Goal: Complete application form: Complete application form

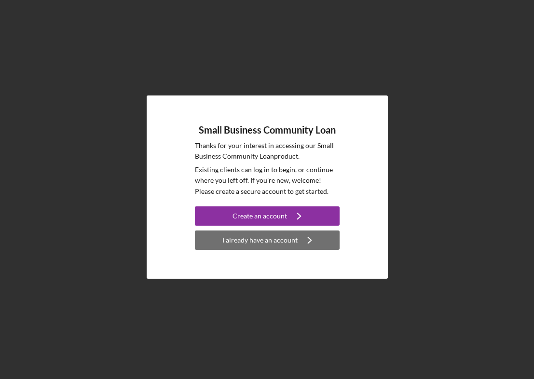
click at [242, 243] on div "I already have an account" at bounding box center [259, 239] width 75 height 19
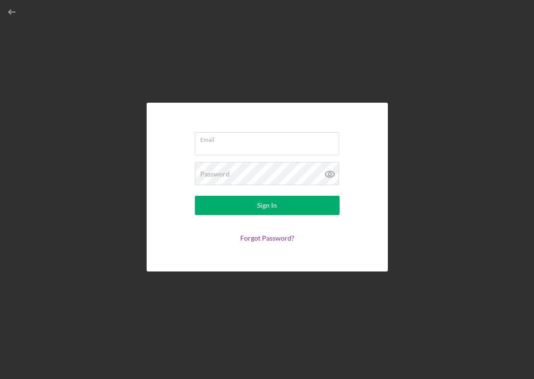
type input "[EMAIL_ADDRESS][DOMAIN_NAME]"
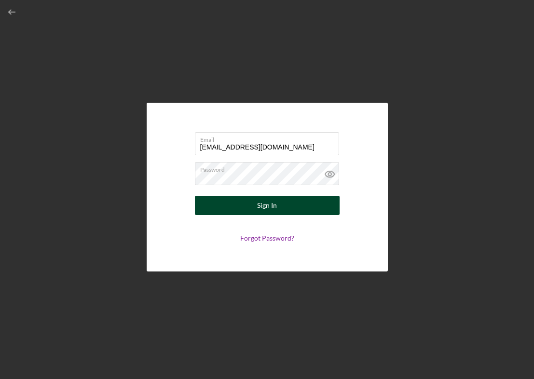
click at [236, 207] on button "Sign In" at bounding box center [267, 205] width 145 height 19
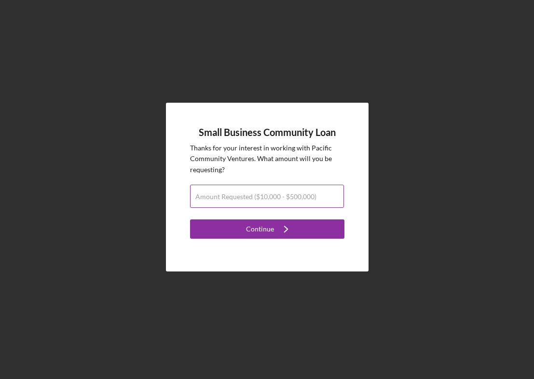
click at [229, 202] on input "Amount Requested ($10,000 - $500,000)" at bounding box center [267, 196] width 154 height 23
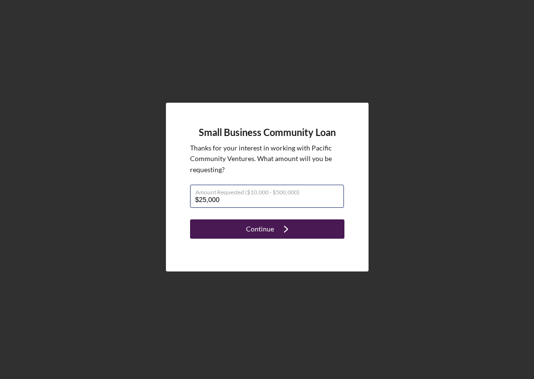
type input "$25,000"
click at [253, 227] on div "Continue" at bounding box center [260, 228] width 28 height 19
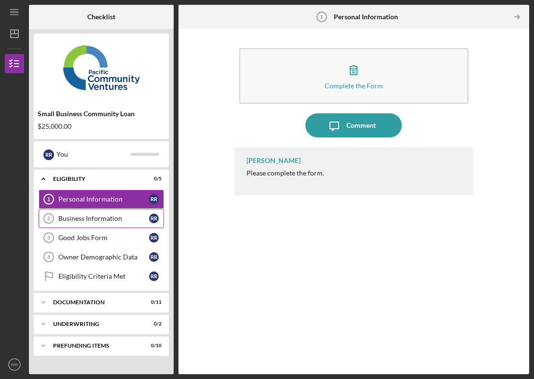
click at [102, 214] on link "Business Information 2 Business Information R R" at bounding box center [101, 218] width 125 height 19
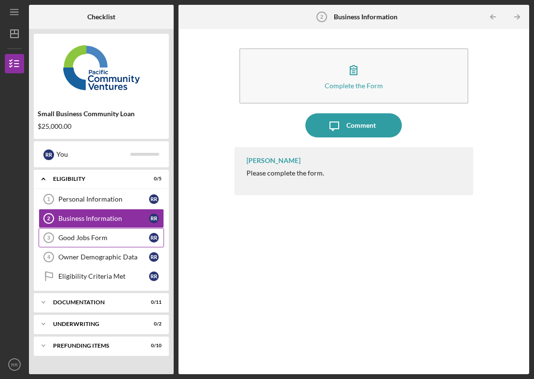
click at [81, 241] on div "Good Jobs Form" at bounding box center [103, 238] width 91 height 8
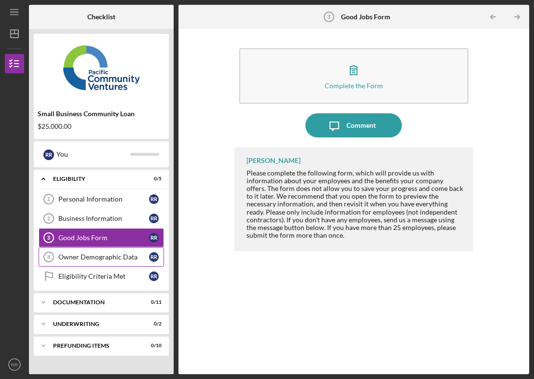
click at [76, 258] on div "Owner Demographic Data" at bounding box center [103, 257] width 91 height 8
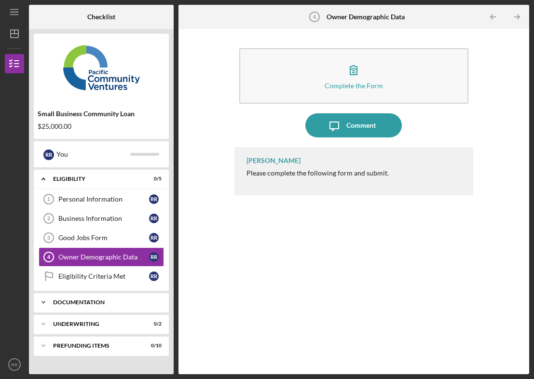
click at [47, 303] on icon "Icon/Expander" at bounding box center [43, 302] width 19 height 19
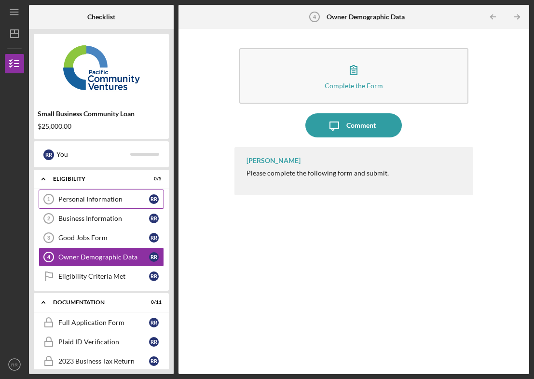
click at [102, 200] on div "Personal Information" at bounding box center [103, 199] width 91 height 8
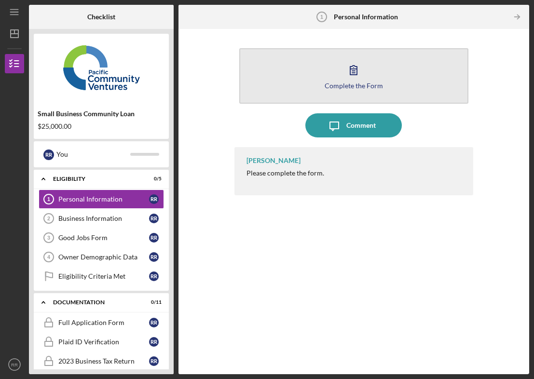
click at [335, 90] on button "Complete the Form Form" at bounding box center [353, 75] width 229 height 55
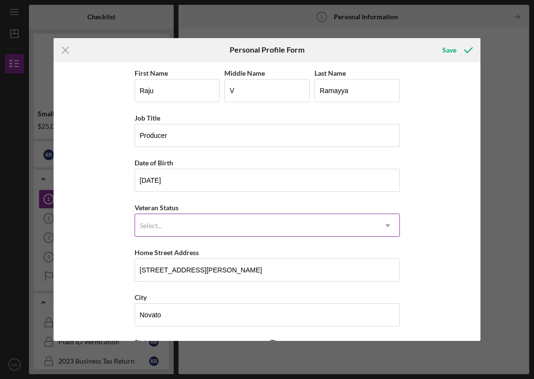
click at [173, 231] on div "Select..." at bounding box center [255, 226] width 241 height 22
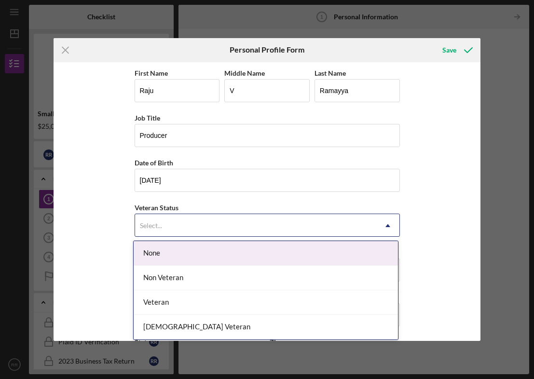
click at [159, 250] on div "None" at bounding box center [266, 253] width 264 height 25
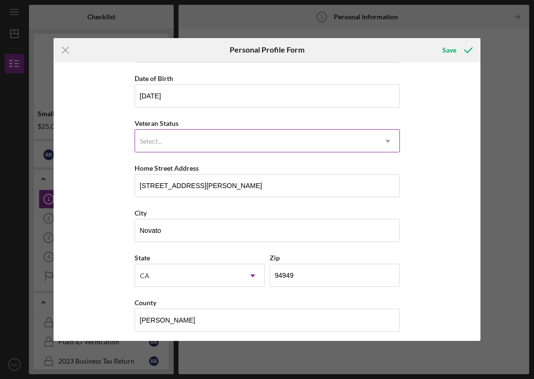
scroll to position [89, 0]
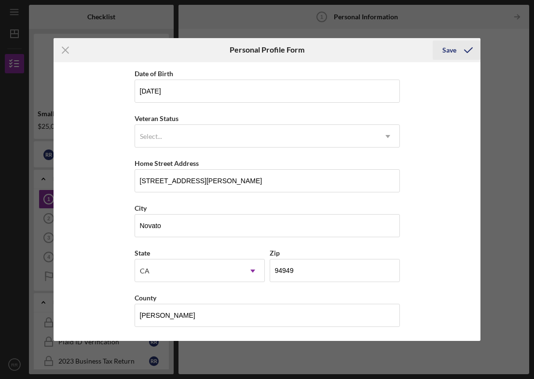
click at [448, 51] on div "Save" at bounding box center [449, 49] width 14 height 19
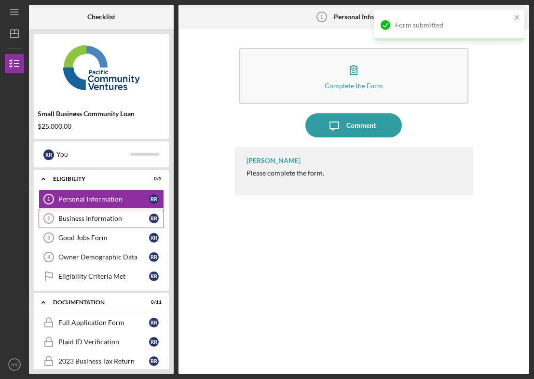
click at [79, 225] on link "Business Information 2 Business Information R R" at bounding box center [101, 218] width 125 height 19
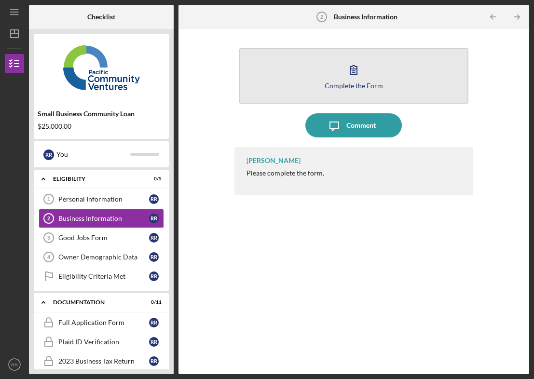
click at [336, 68] on button "Complete the Form Form" at bounding box center [353, 75] width 229 height 55
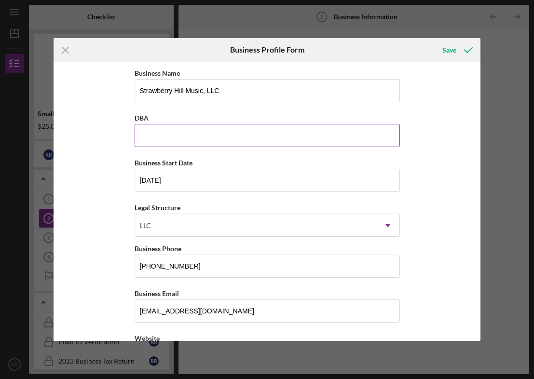
click at [170, 132] on input "DBA" at bounding box center [267, 135] width 265 height 23
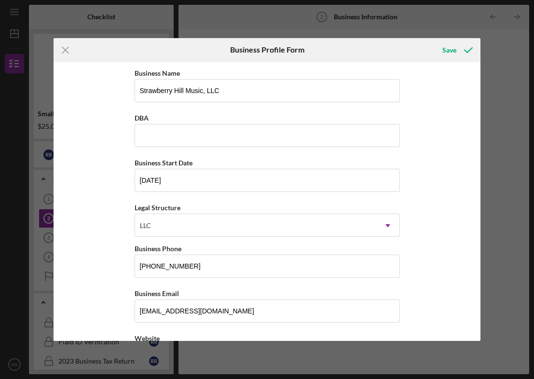
click at [449, 139] on div "Business Name Strawberry Hill Music, LLC DBA Business Start Date [DATE] Legal S…" at bounding box center [267, 201] width 427 height 279
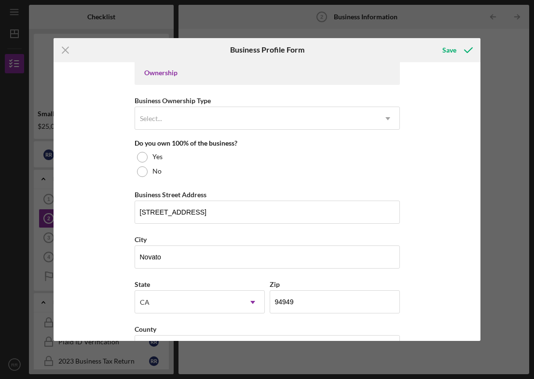
scroll to position [451, 0]
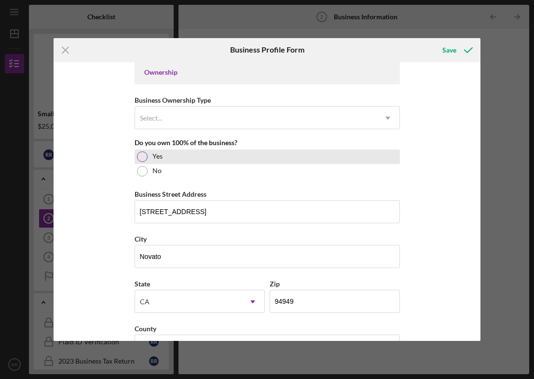
click at [143, 152] on div at bounding box center [142, 156] width 11 height 11
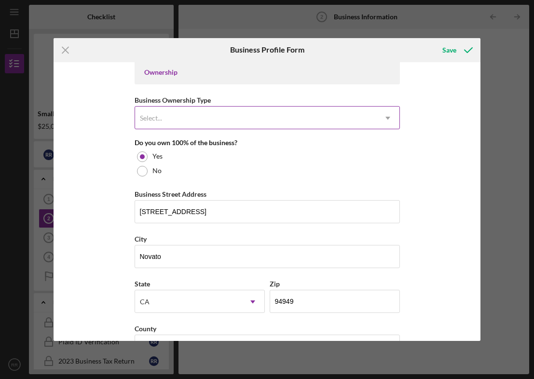
click at [169, 123] on div "Select..." at bounding box center [255, 118] width 241 height 22
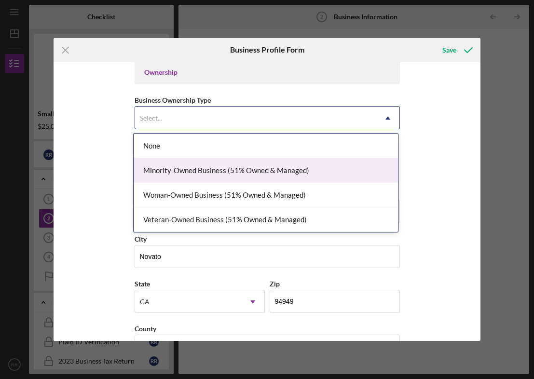
click at [195, 162] on div "Minority-Owned Business (51% Owned & Managed)" at bounding box center [266, 170] width 264 height 25
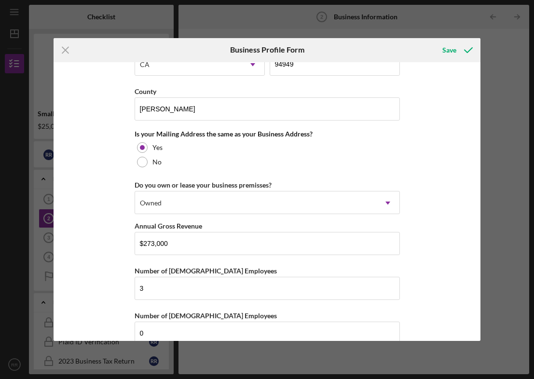
scroll to position [706, 0]
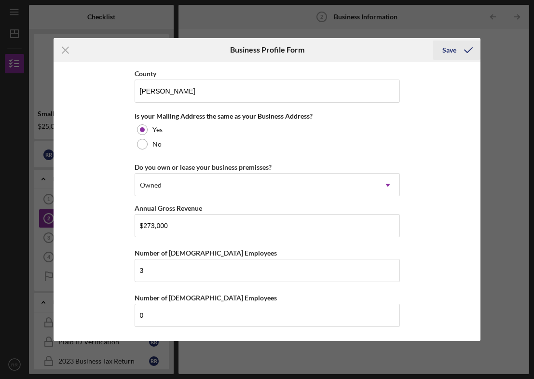
click at [448, 52] on div "Save" at bounding box center [449, 49] width 14 height 19
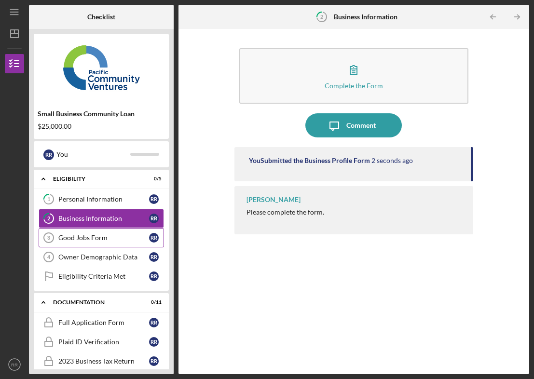
click at [73, 236] on div "Good Jobs Form" at bounding box center [103, 238] width 91 height 8
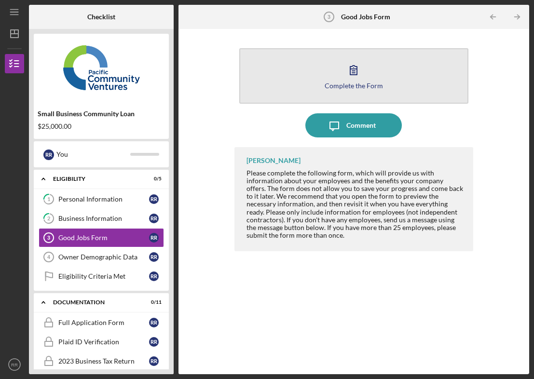
click at [356, 86] on div "Complete the Form" at bounding box center [353, 85] width 58 height 7
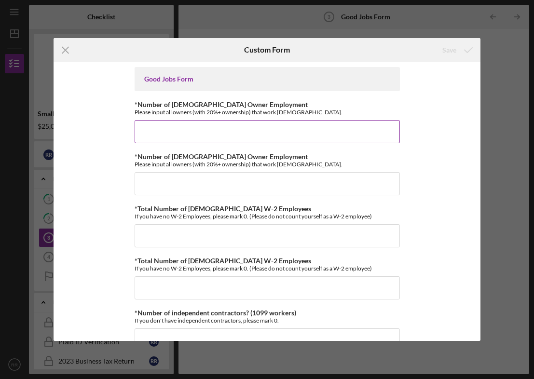
click at [193, 134] on input "*Number of [DEMOGRAPHIC_DATA] Owner Employment" at bounding box center [267, 131] width 265 height 23
type input "1"
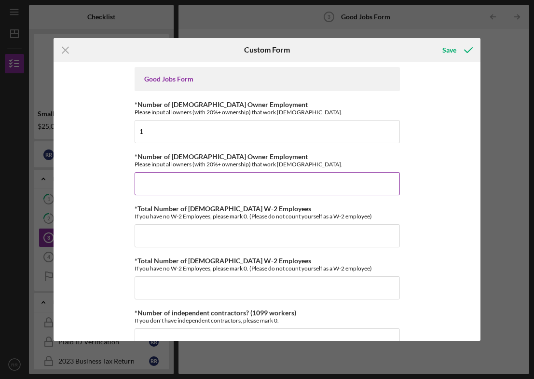
click at [162, 186] on input "*Number of [DEMOGRAPHIC_DATA] Owner Employment" at bounding box center [267, 183] width 265 height 23
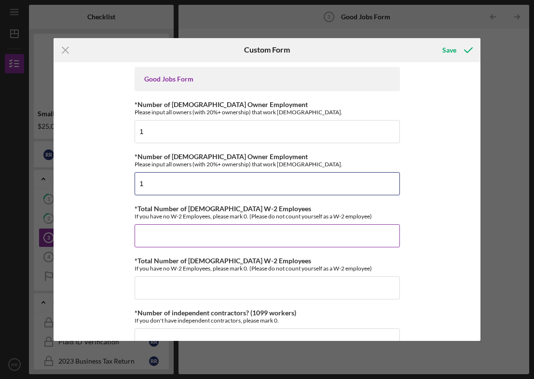
type input "1"
click at [162, 240] on input "*Total Number of [DEMOGRAPHIC_DATA] W-2 Employees" at bounding box center [267, 235] width 265 height 23
type input "2"
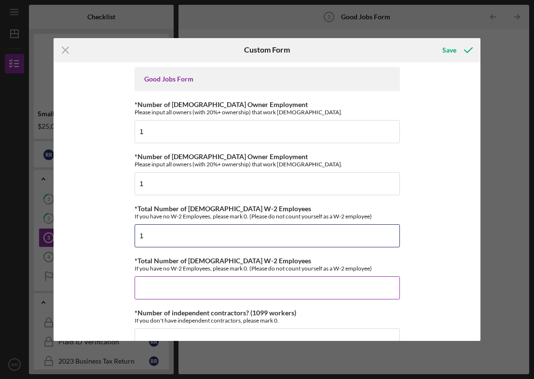
type input "1"
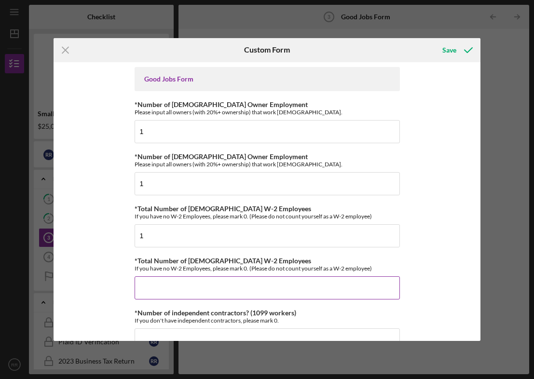
click at [171, 294] on input "*Total Number of [DEMOGRAPHIC_DATA] W-2 Employees" at bounding box center [267, 287] width 265 height 23
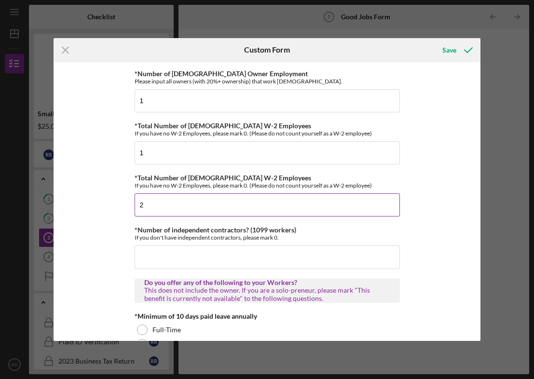
scroll to position [88, 0]
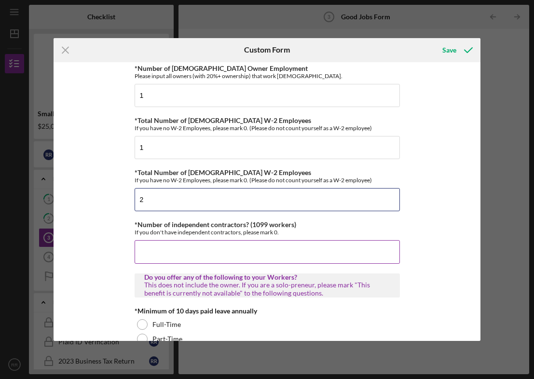
type input "2"
click at [157, 250] on input "*Number of independent contractors? (1099 workers)" at bounding box center [267, 251] width 265 height 23
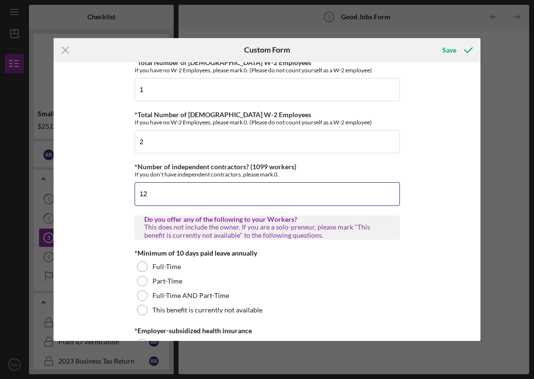
scroll to position [147, 0]
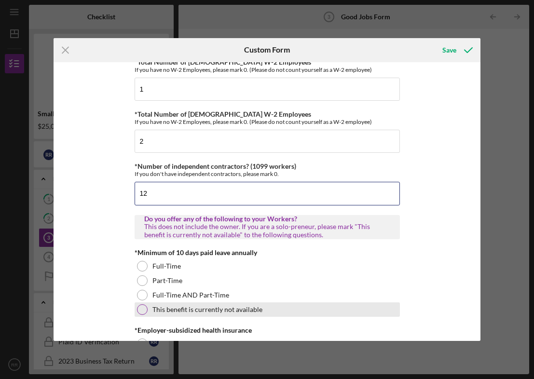
type input "12"
click at [137, 306] on div at bounding box center [142, 309] width 11 height 11
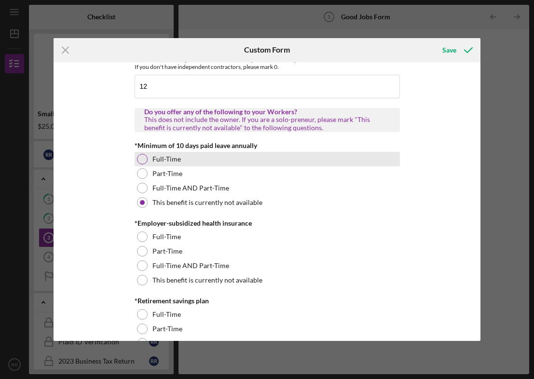
scroll to position [259, 0]
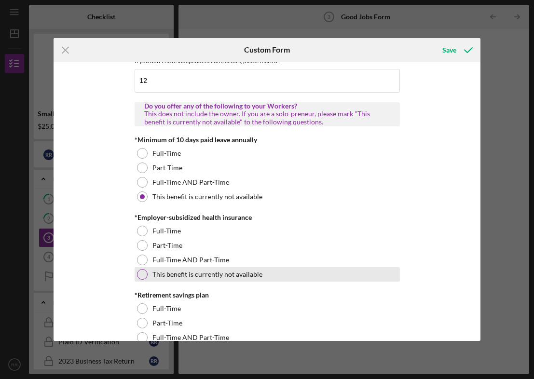
click at [140, 275] on div at bounding box center [142, 274] width 11 height 11
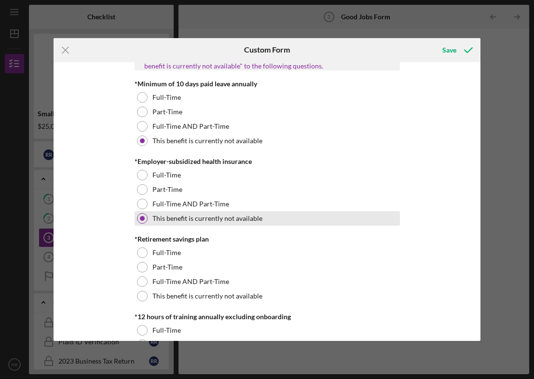
scroll to position [316, 0]
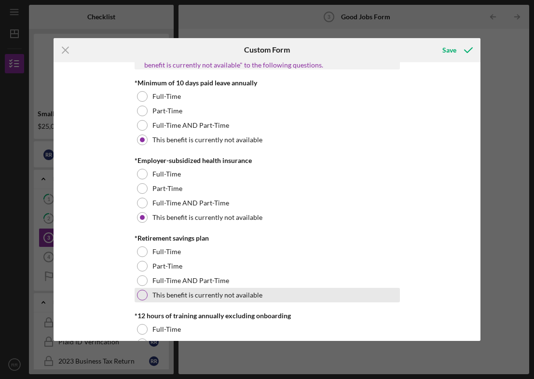
click at [139, 291] on div at bounding box center [142, 295] width 11 height 11
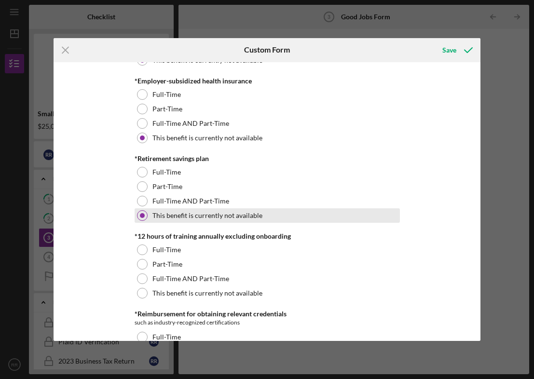
scroll to position [409, 0]
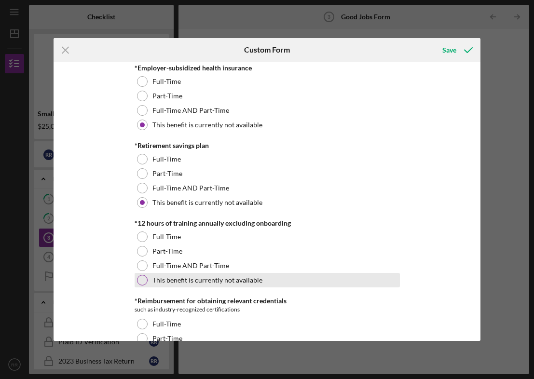
click at [140, 280] on div at bounding box center [142, 280] width 11 height 11
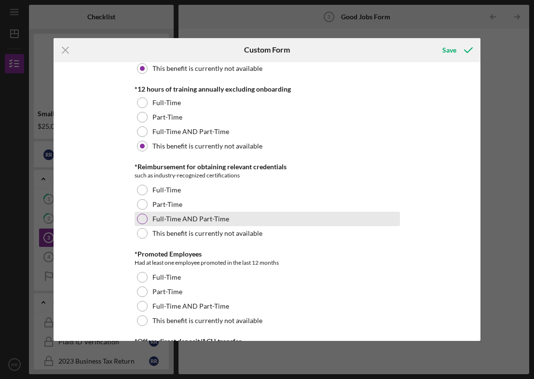
scroll to position [544, 0]
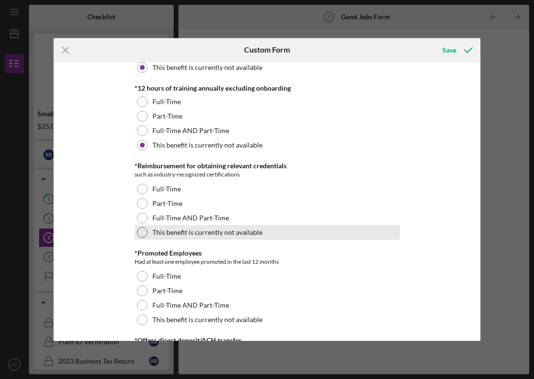
click at [142, 229] on div at bounding box center [142, 232] width 11 height 11
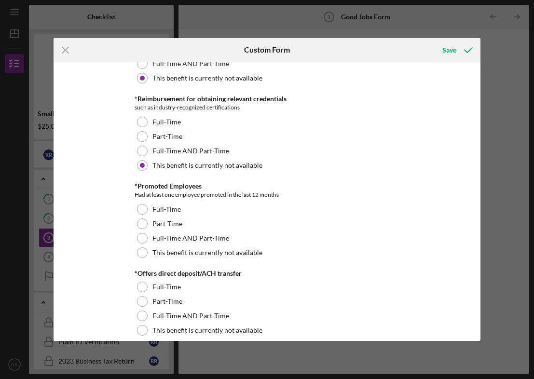
scroll to position [626, 0]
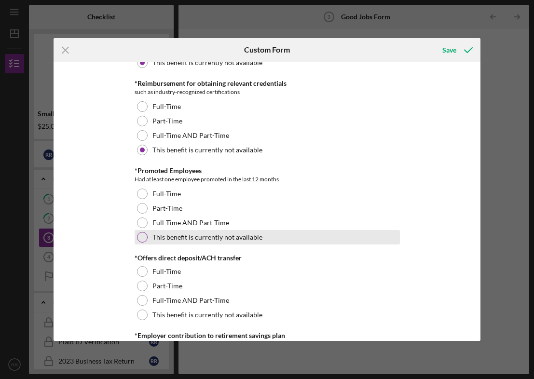
click at [141, 244] on div "This benefit is currently not available" at bounding box center [267, 237] width 265 height 14
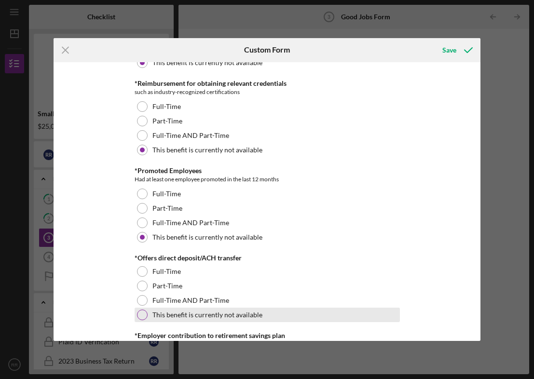
click at [142, 315] on div at bounding box center [142, 315] width 11 height 11
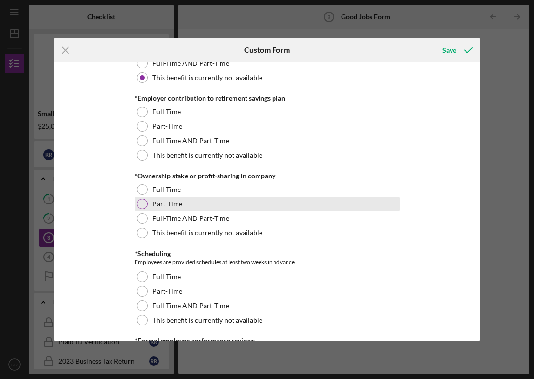
scroll to position [875, 0]
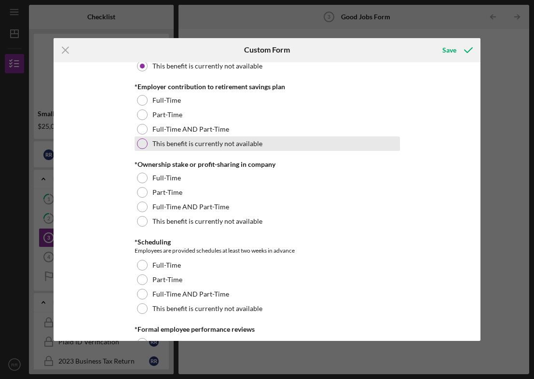
click at [142, 143] on div at bounding box center [142, 143] width 11 height 11
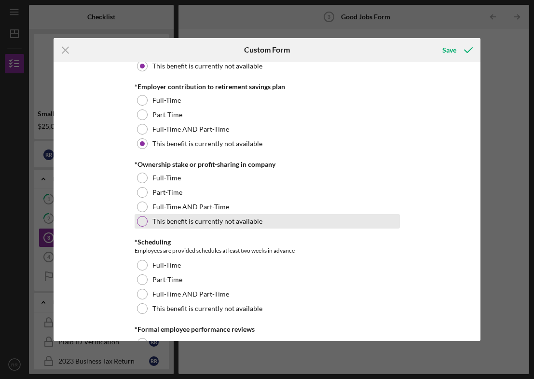
click at [141, 219] on div at bounding box center [142, 221] width 11 height 11
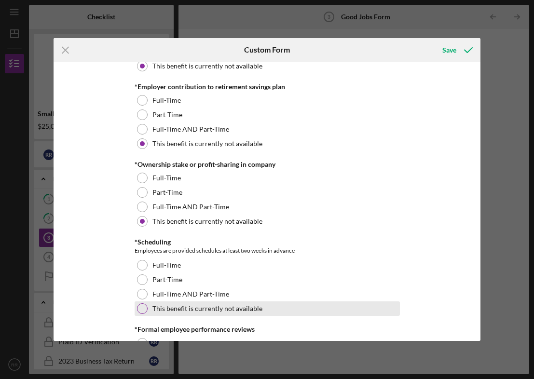
click at [137, 310] on div at bounding box center [142, 308] width 11 height 11
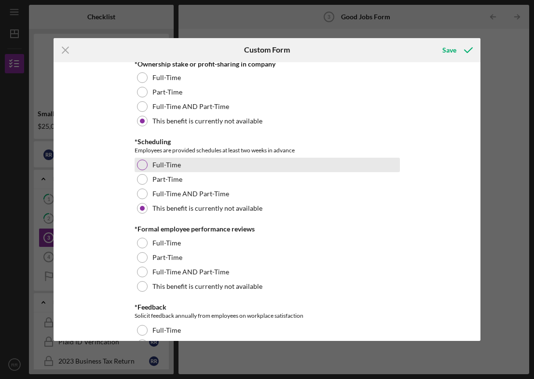
scroll to position [978, 0]
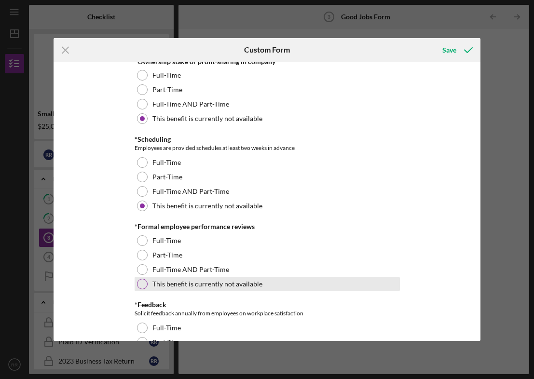
click at [139, 282] on div at bounding box center [142, 284] width 11 height 11
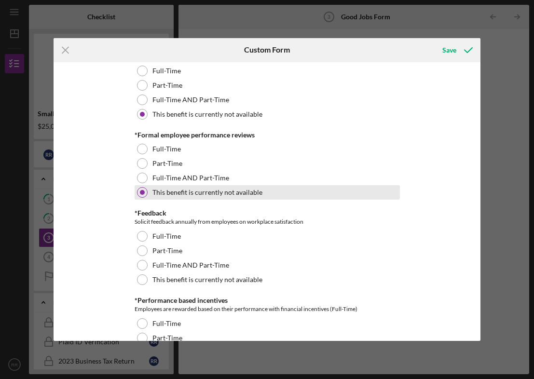
scroll to position [1070, 0]
click at [139, 282] on div at bounding box center [142, 278] width 11 height 11
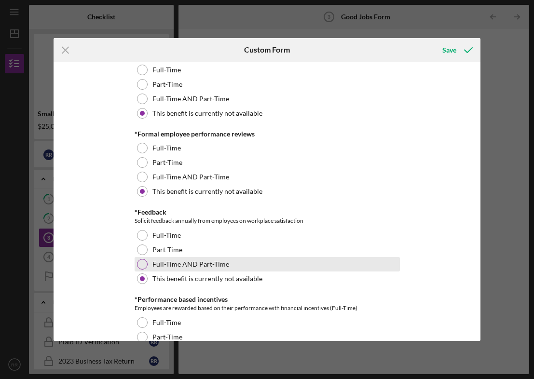
click at [141, 267] on div at bounding box center [142, 264] width 11 height 11
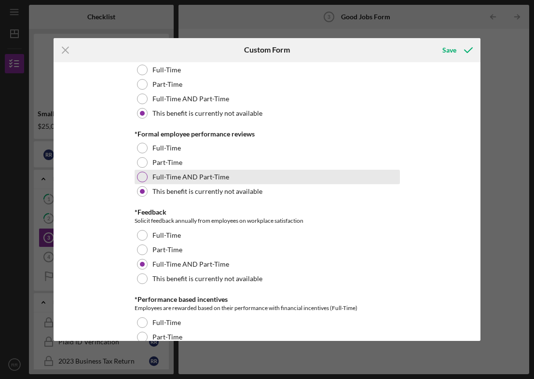
click at [140, 174] on div at bounding box center [142, 177] width 11 height 11
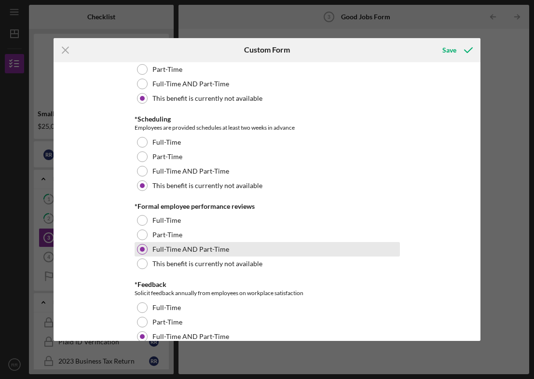
scroll to position [995, 0]
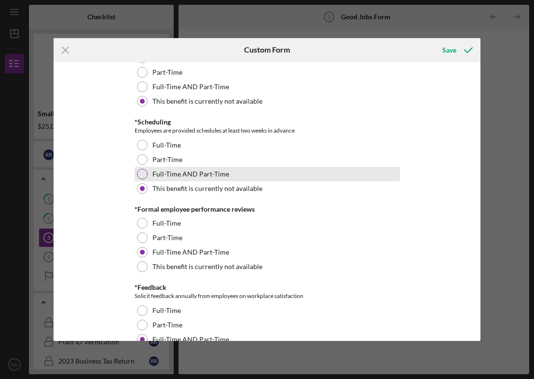
click at [141, 169] on div at bounding box center [142, 174] width 11 height 11
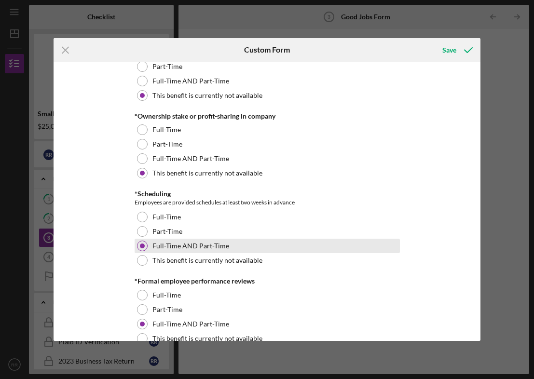
scroll to position [922, 0]
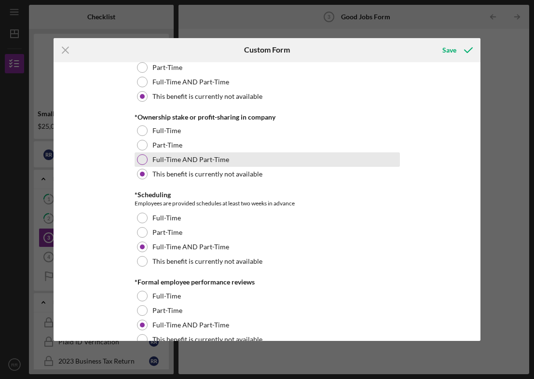
click at [139, 158] on div at bounding box center [142, 159] width 11 height 11
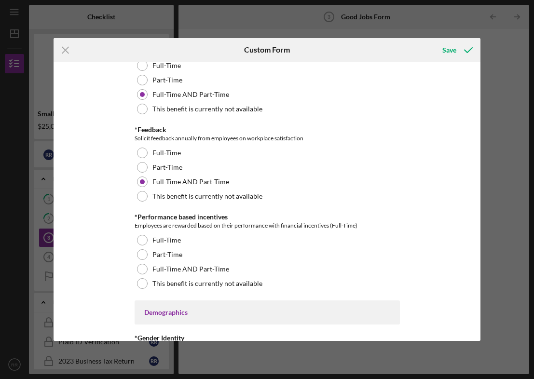
scroll to position [1154, 0]
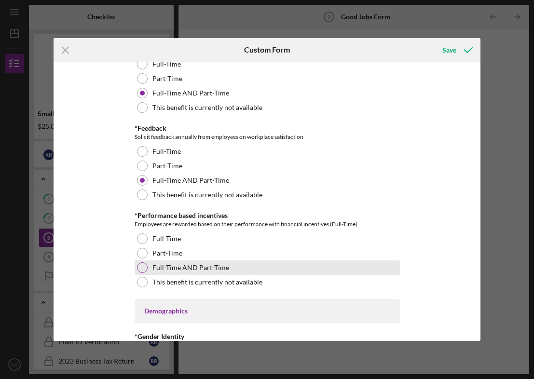
click at [137, 265] on div at bounding box center [142, 267] width 11 height 11
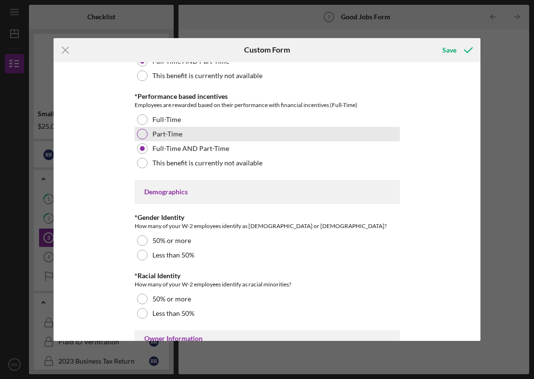
scroll to position [1274, 0]
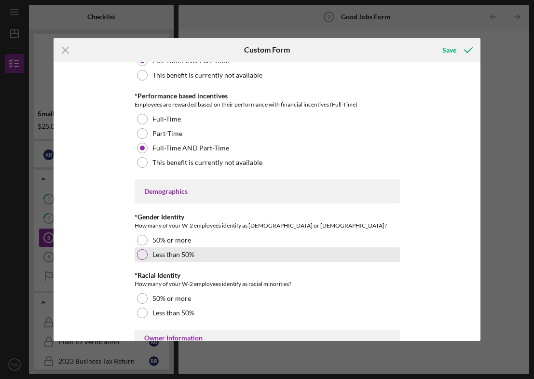
click at [137, 253] on div at bounding box center [142, 254] width 11 height 11
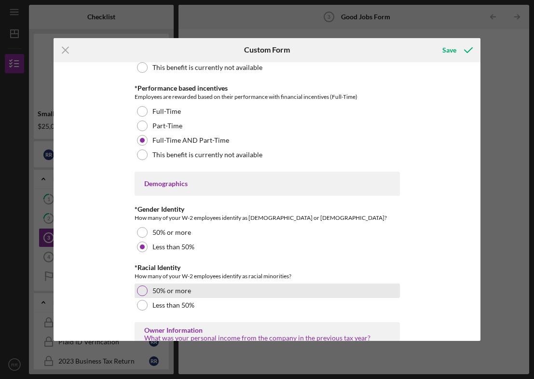
click at [140, 293] on div at bounding box center [142, 290] width 11 height 11
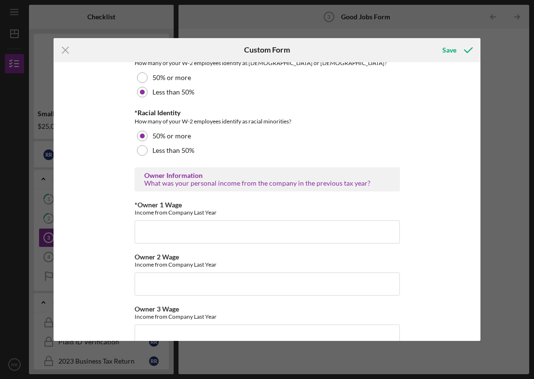
scroll to position [1440, 0]
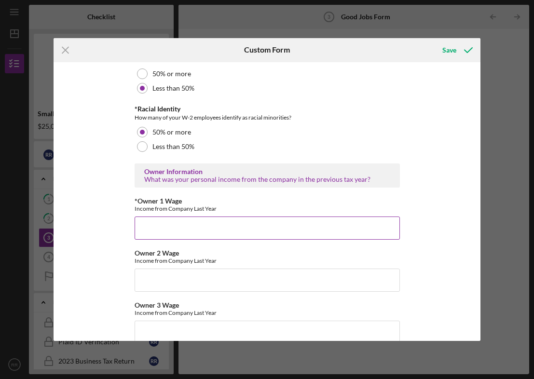
click at [166, 229] on input "*Owner 1 Wage" at bounding box center [267, 227] width 265 height 23
type input "4"
type input "60,000"
click at [448, 241] on div "Good Jobs Form *Number of [DEMOGRAPHIC_DATA] Owner Employment Please input all …" at bounding box center [267, 201] width 427 height 279
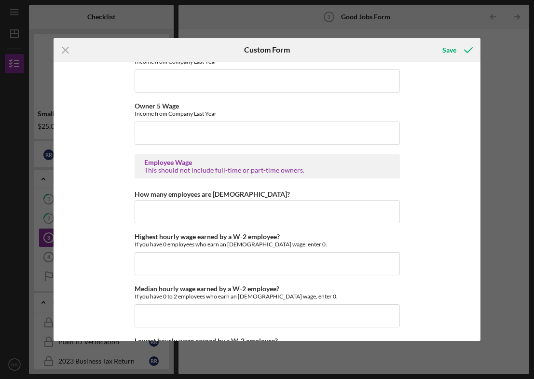
scroll to position [1749, 0]
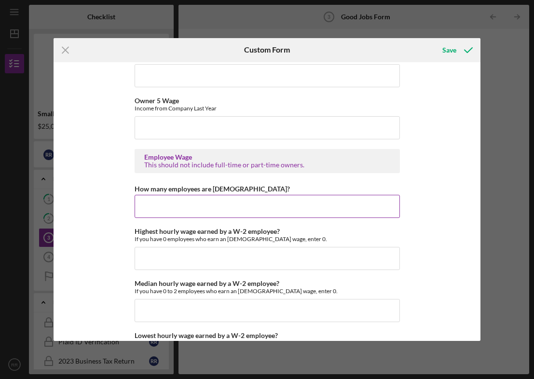
click at [164, 210] on input "How many employees are [DEMOGRAPHIC_DATA]?" at bounding box center [267, 206] width 265 height 23
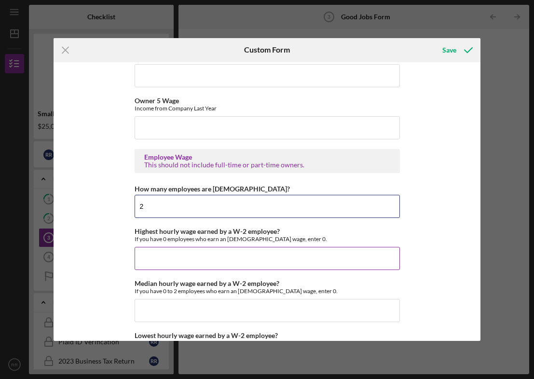
type input "2"
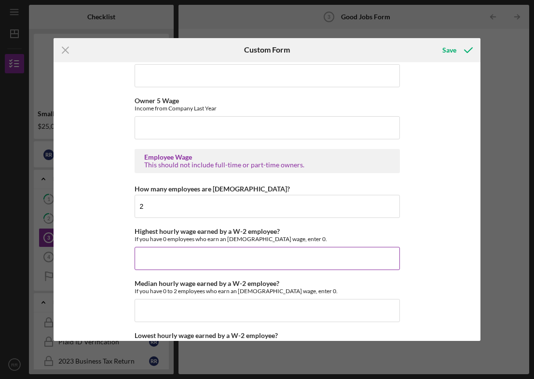
click at [154, 262] on input "Highest hourly wage earned by a W-2 employee?" at bounding box center [267, 258] width 265 height 23
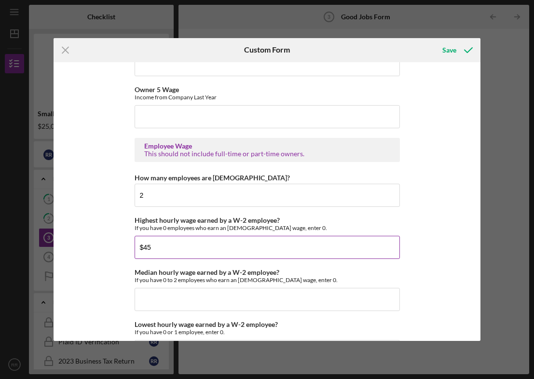
scroll to position [1768, 0]
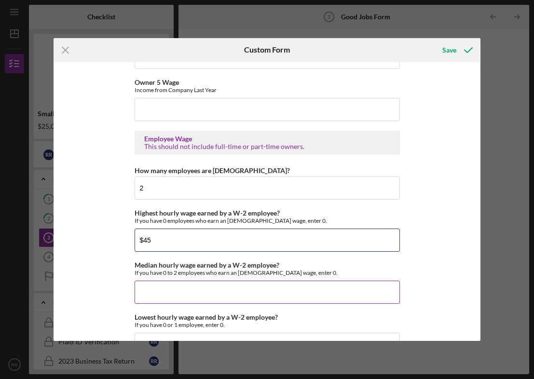
type input "$45"
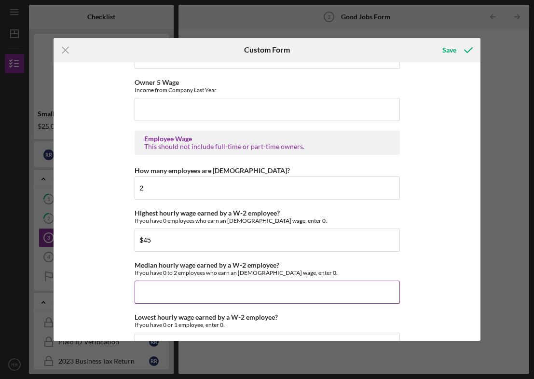
click at [146, 287] on input "Median hourly wage earned by a W-2 employee?" at bounding box center [267, 292] width 265 height 23
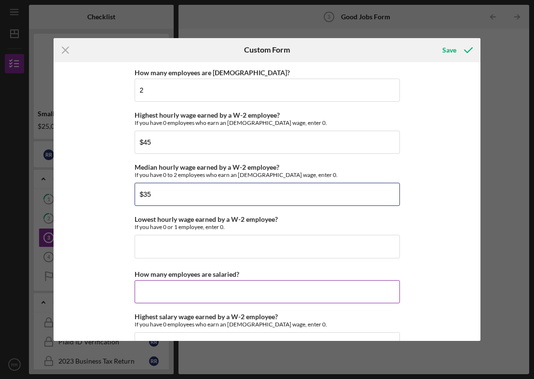
scroll to position [1866, 0]
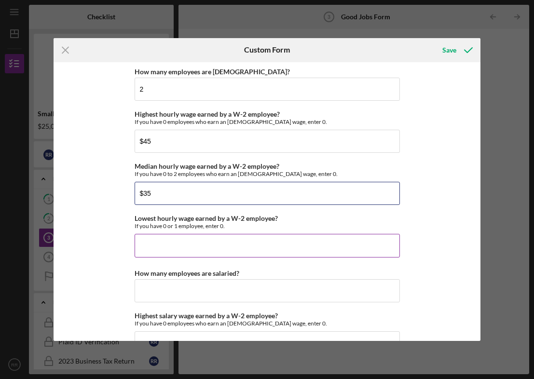
type input "$35"
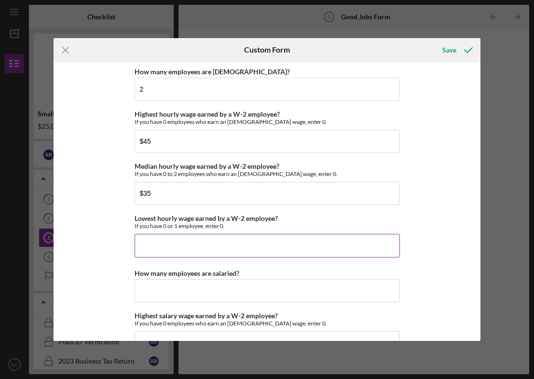
click at [150, 251] on input "Lowest hourly wage earned by a W-2 employee?" at bounding box center [267, 245] width 265 height 23
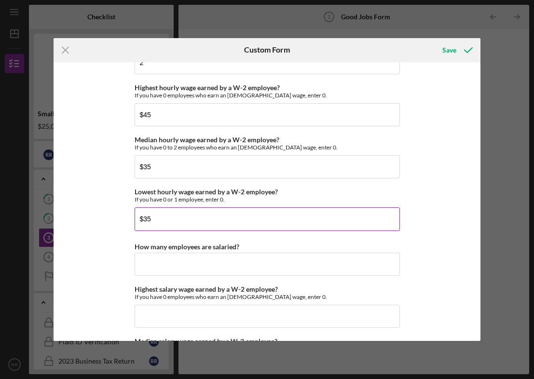
scroll to position [1904, 0]
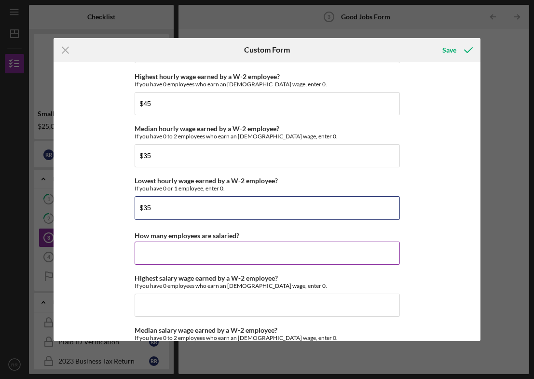
type input "$35"
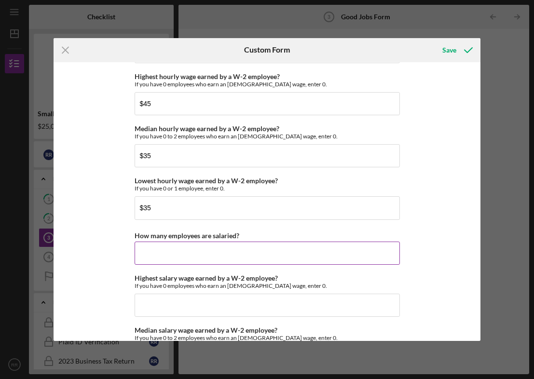
click at [154, 256] on input "How many employees are salaried?" at bounding box center [267, 253] width 265 height 23
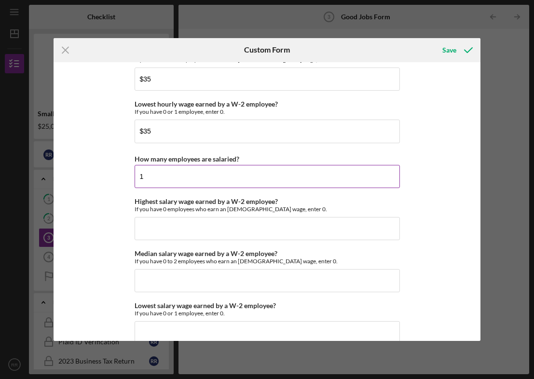
scroll to position [1984, 0]
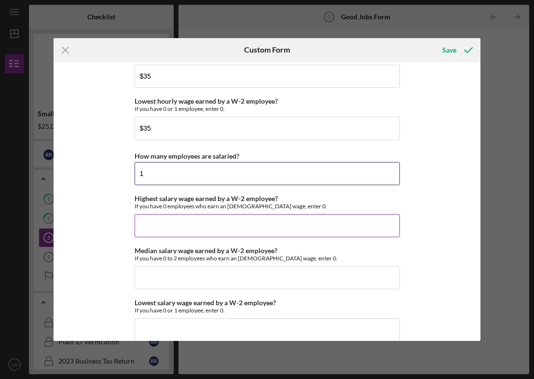
type input "1"
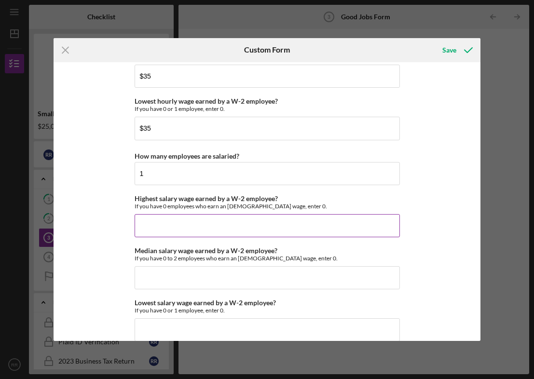
click at [154, 222] on input "Highest salary wage earned by a W-2 employee?" at bounding box center [267, 225] width 265 height 23
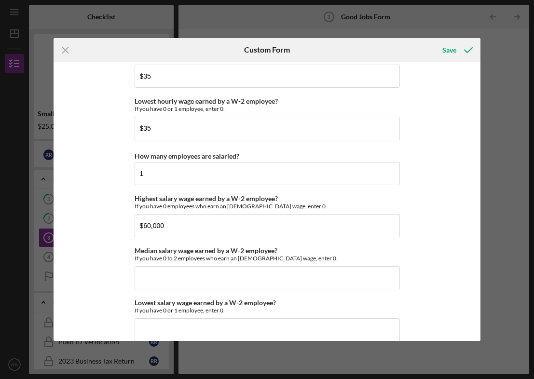
click at [427, 241] on div "Good Jobs Form *Number of [DEMOGRAPHIC_DATA] Owner Employment Please input all …" at bounding box center [267, 201] width 427 height 279
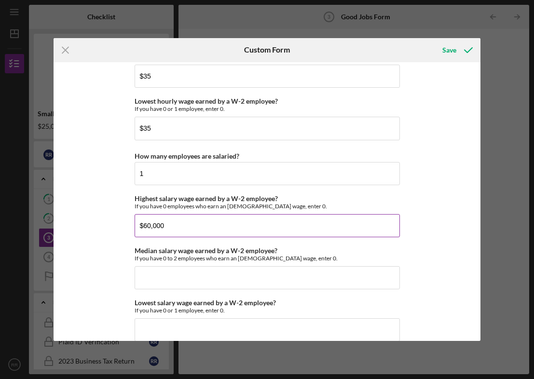
click at [150, 229] on input "$60,000" at bounding box center [267, 225] width 265 height 23
type input "$45,000"
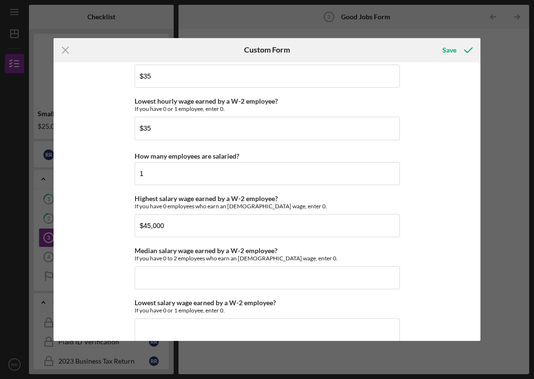
click at [447, 239] on div "Good Jobs Form *Number of [DEMOGRAPHIC_DATA] Owner Employment Please input all …" at bounding box center [267, 201] width 427 height 279
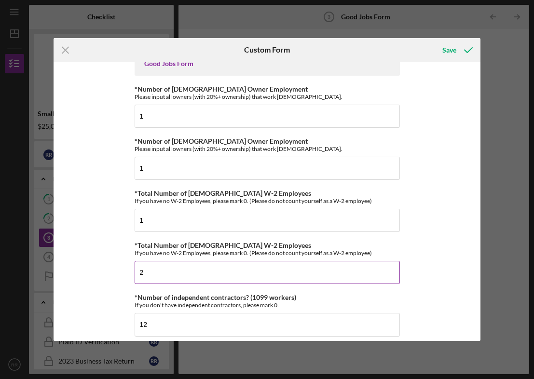
scroll to position [0, 0]
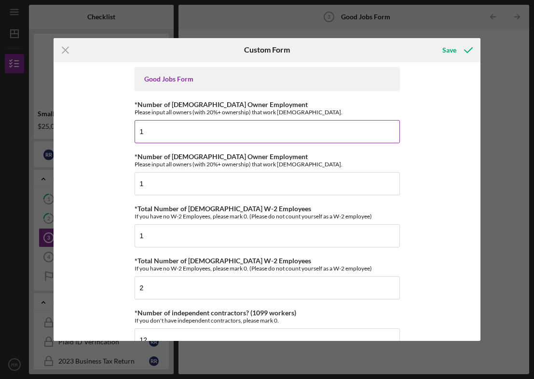
click at [143, 131] on input "1" at bounding box center [267, 131] width 265 height 23
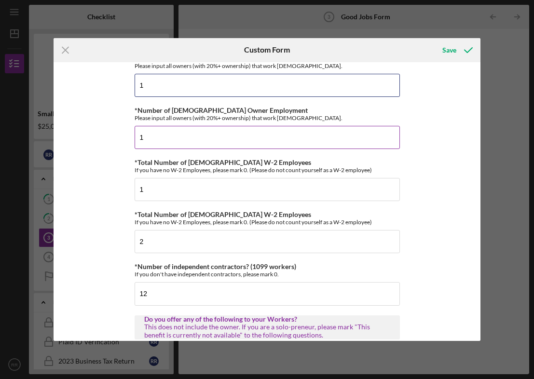
scroll to position [48, 0]
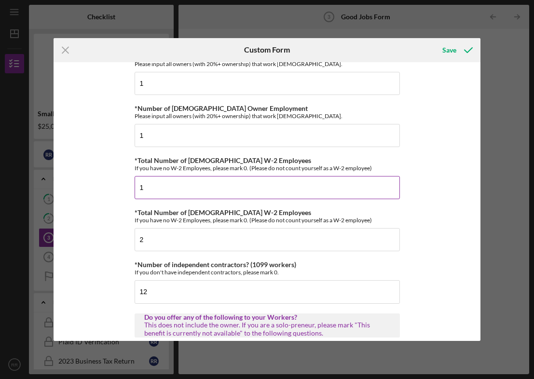
click at [143, 187] on input "1" at bounding box center [267, 187] width 265 height 23
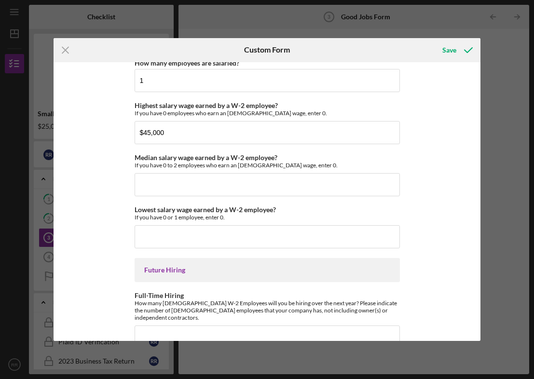
scroll to position [2080, 0]
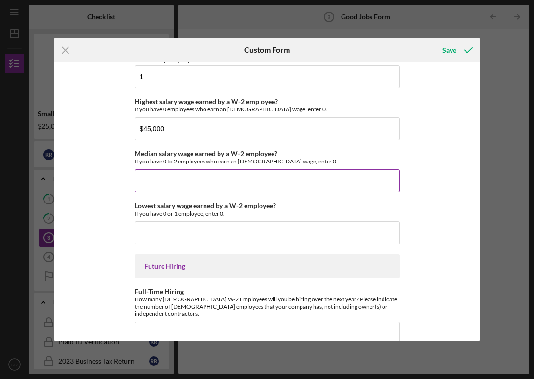
type input "2"
click at [170, 187] on input "Median salary wage earned by a W-2 employee?" at bounding box center [267, 180] width 265 height 23
type input "$45,000"
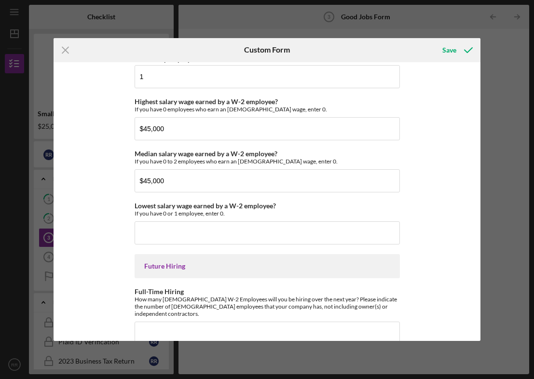
click at [474, 209] on div "Good Jobs Form *Number of [DEMOGRAPHIC_DATA] Owner Employment Please input all …" at bounding box center [267, 201] width 427 height 279
click at [184, 233] on input "Lowest salary wage earned by a W-2 employee?" at bounding box center [267, 232] width 265 height 23
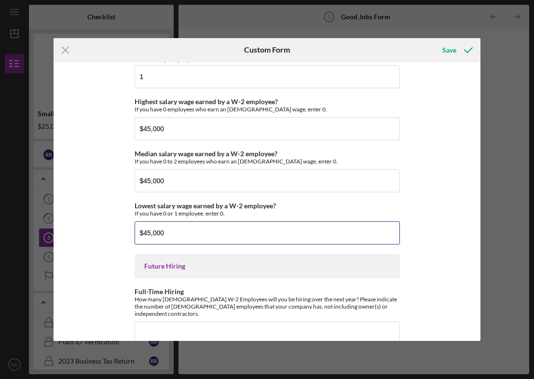
type input "$45,000"
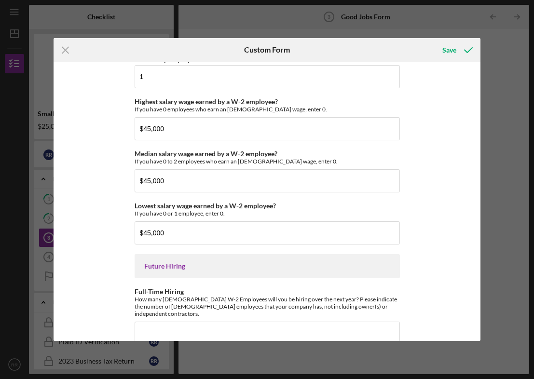
click at [447, 237] on div "Good Jobs Form *Number of [DEMOGRAPHIC_DATA] Owner Employment Please input all …" at bounding box center [267, 201] width 427 height 279
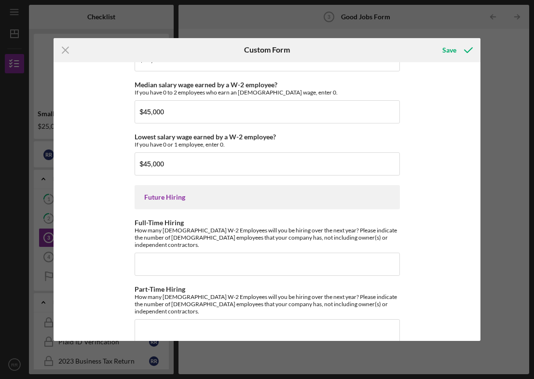
scroll to position [2151, 0]
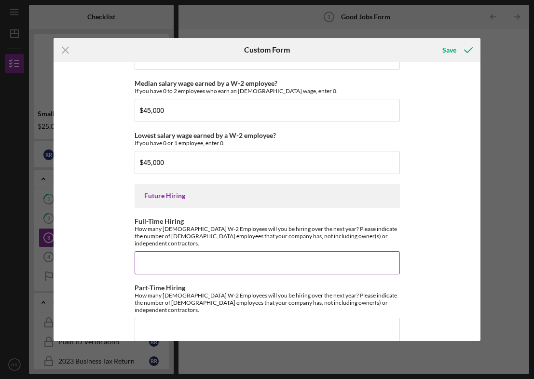
click at [152, 256] on input "Full-Time Hiring" at bounding box center [267, 262] width 265 height 23
type input "1"
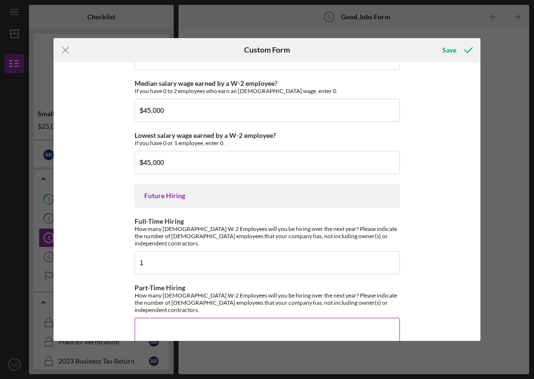
click at [150, 318] on input "Part-Time Hiring" at bounding box center [267, 329] width 265 height 23
type input "1"
click at [445, 51] on div "Save" at bounding box center [449, 49] width 14 height 19
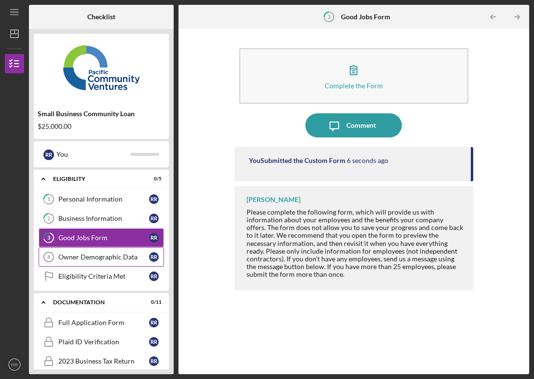
click at [95, 260] on div "Owner Demographic Data" at bounding box center [103, 257] width 91 height 8
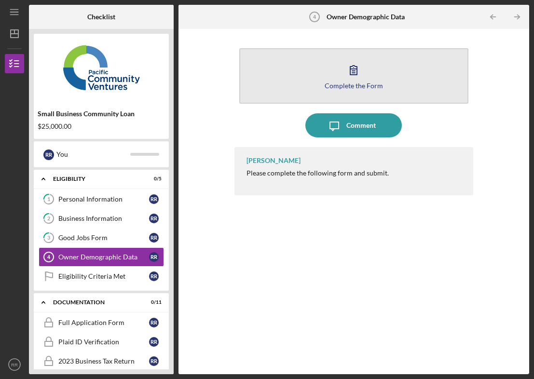
click at [341, 67] on button "Complete the Form Form" at bounding box center [353, 75] width 229 height 55
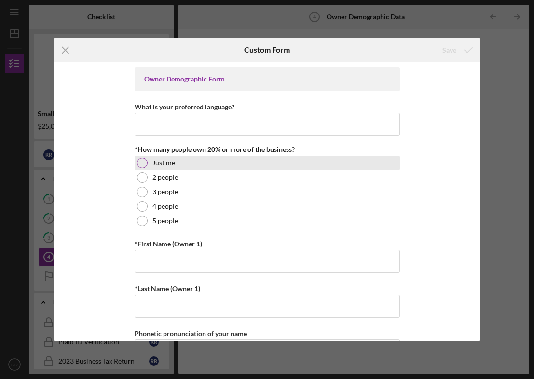
click at [147, 165] on div "Just me" at bounding box center [267, 163] width 265 height 14
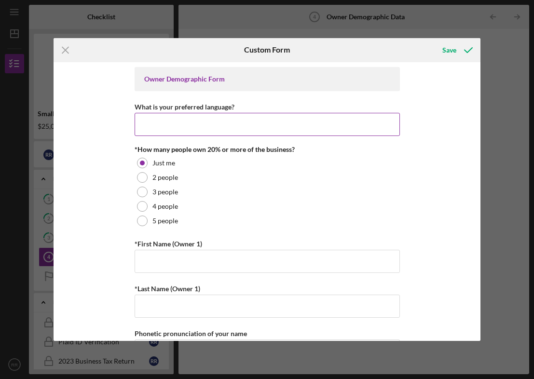
click at [152, 126] on input "What is your preferred language?" at bounding box center [267, 124] width 265 height 23
type input "e"
type input "English"
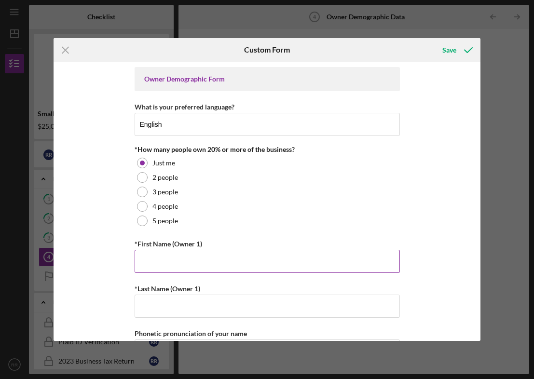
click at [167, 250] on input "*First Name (Owner 1)" at bounding box center [267, 261] width 265 height 23
type input "[PERSON_NAME]"
type input "Ramayya"
type input "4152460700"
type input "[EMAIL_ADDRESS][DOMAIN_NAME]"
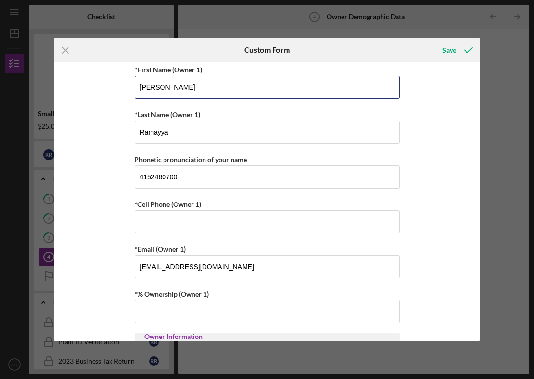
scroll to position [175, 0]
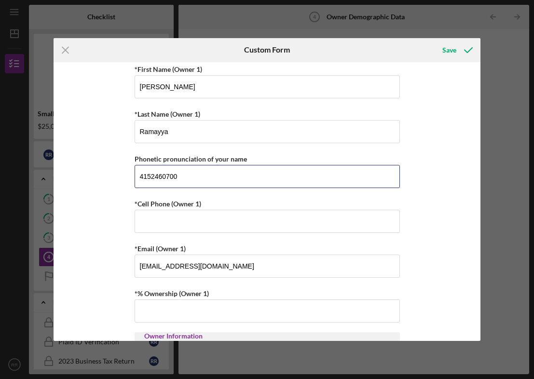
drag, startPoint x: 183, startPoint y: 182, endPoint x: 100, endPoint y: 172, distance: 84.0
click at [107, 173] on div "Owner Demographic Form What is your preferred language? English *How many peopl…" at bounding box center [267, 201] width 427 height 279
type input "[PERSON_NAME]"
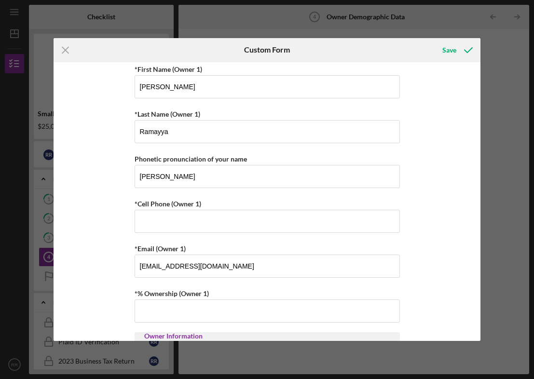
click at [132, 224] on div "Owner Demographic Form What is your preferred language? English *How many peopl…" at bounding box center [267, 201] width 427 height 279
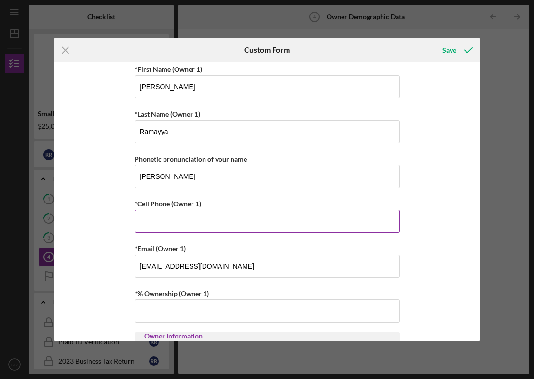
click at [145, 224] on input "*Cell Phone (Owner 1)" at bounding box center [267, 221] width 265 height 23
type input "[PHONE_NUMBER]"
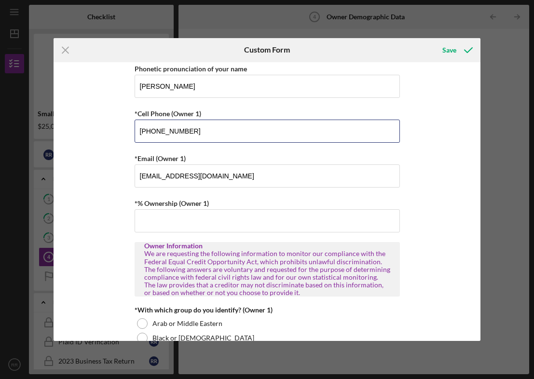
scroll to position [268, 0]
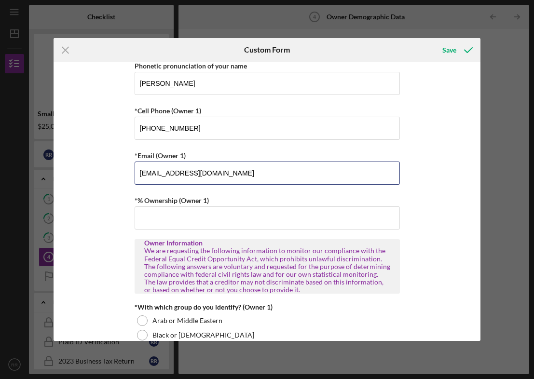
drag, startPoint x: 210, startPoint y: 175, endPoint x: 106, endPoint y: 162, distance: 105.4
click at [111, 162] on div "Owner Demographic Form What is your preferred language? English *How many peopl…" at bounding box center [267, 201] width 427 height 279
type input "[EMAIL_ADDRESS][DOMAIN_NAME]"
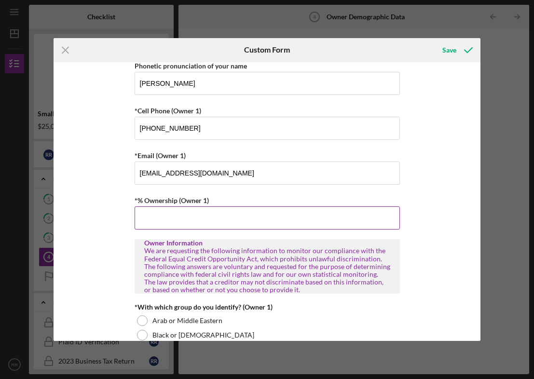
click at [167, 218] on input "*% Ownership (Owner 1)" at bounding box center [267, 217] width 265 height 23
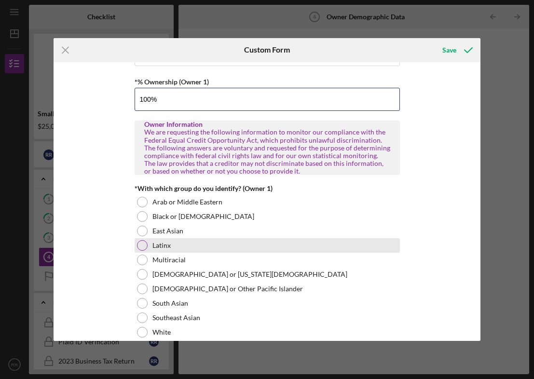
scroll to position [397, 0]
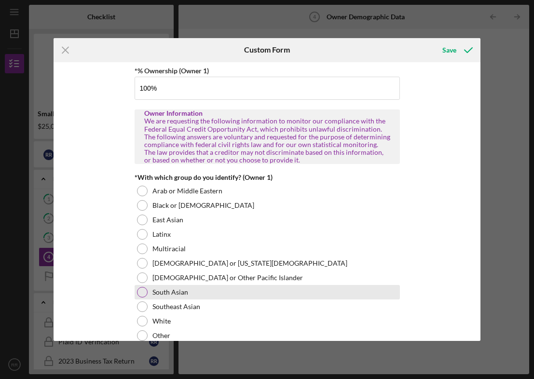
type input "100.00000%"
click at [139, 295] on div at bounding box center [142, 292] width 11 height 11
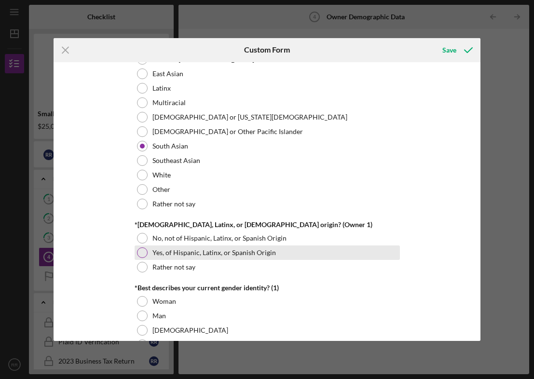
scroll to position [546, 0]
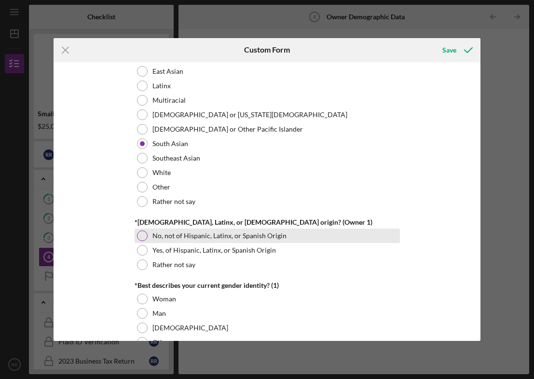
click at [140, 237] on div at bounding box center [142, 235] width 11 height 11
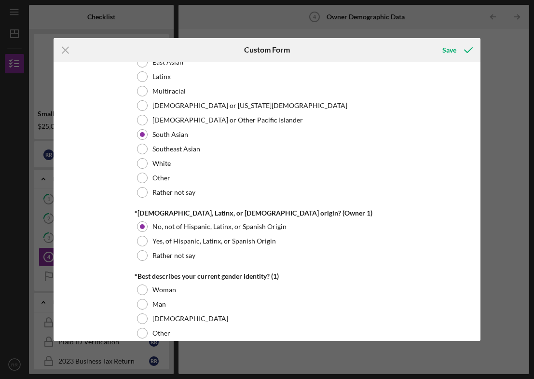
scroll to position [556, 0]
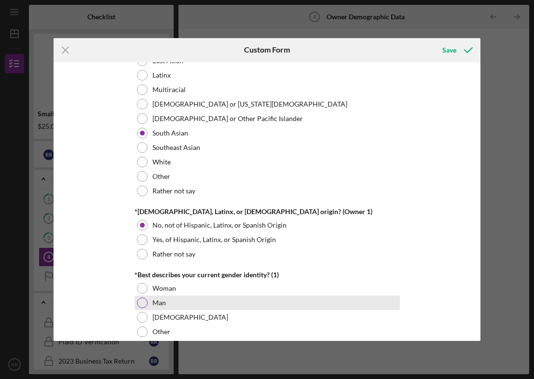
click at [140, 303] on div at bounding box center [142, 302] width 11 height 11
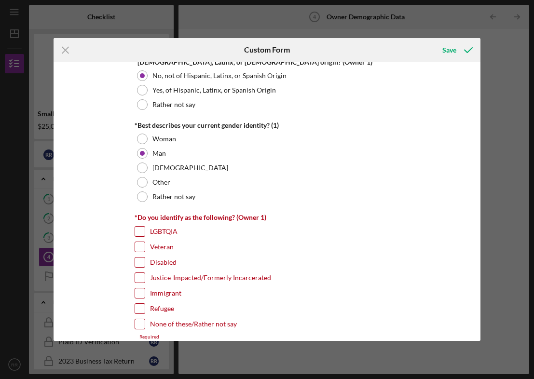
scroll to position [732, 0]
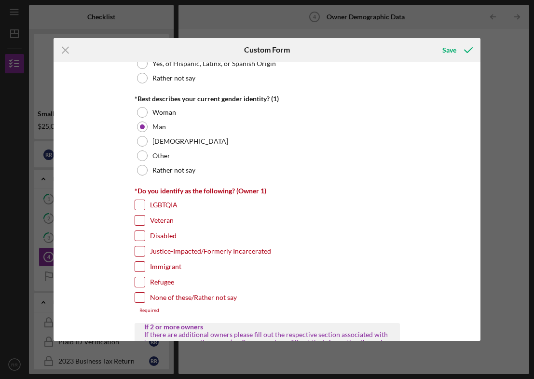
click at [135, 302] on div at bounding box center [140, 297] width 11 height 11
click at [139, 267] on input "Immigrant" at bounding box center [140, 267] width 10 height 10
checkbox input "true"
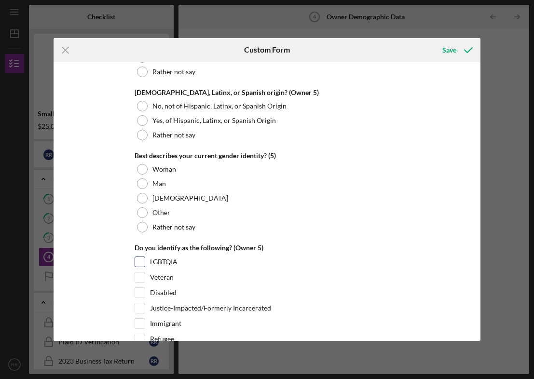
scroll to position [3702, 0]
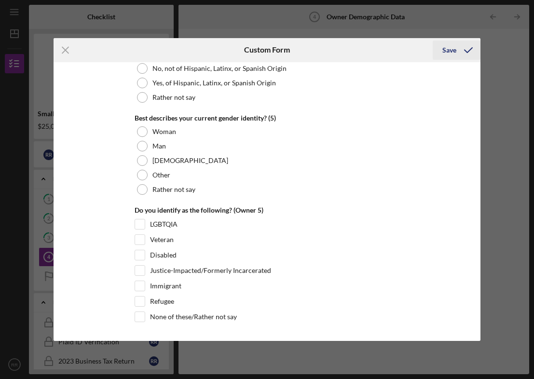
click at [445, 48] on div "Save" at bounding box center [449, 49] width 14 height 19
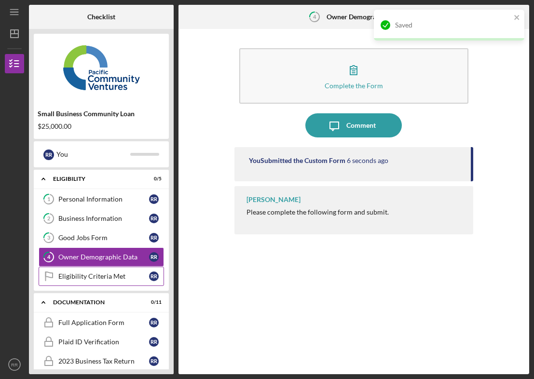
click at [82, 271] on link "Eligibility Criteria Met Eligibility Criteria Met R R" at bounding box center [101, 276] width 125 height 19
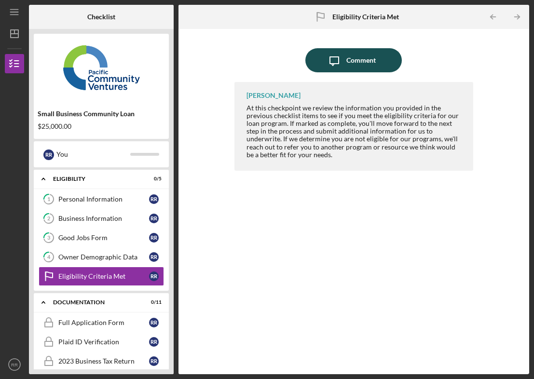
click at [363, 59] on div "Comment" at bounding box center [360, 60] width 29 height 24
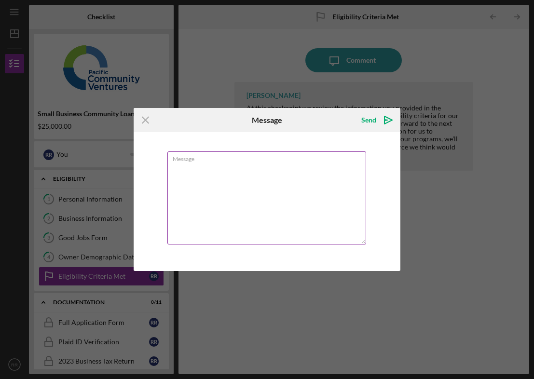
click at [217, 170] on textarea "Message" at bounding box center [266, 197] width 199 height 93
click at [147, 119] on icon "Icon/Menu Close" at bounding box center [146, 120] width 24 height 24
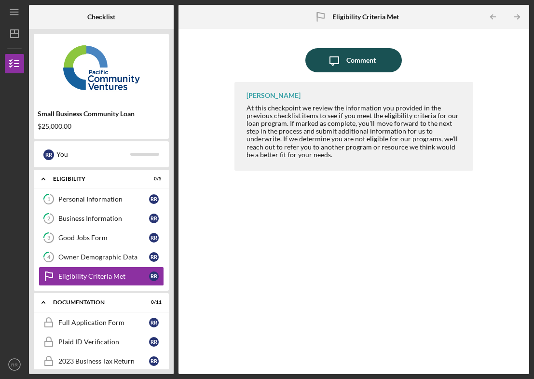
click at [367, 60] on div "Comment" at bounding box center [360, 60] width 29 height 24
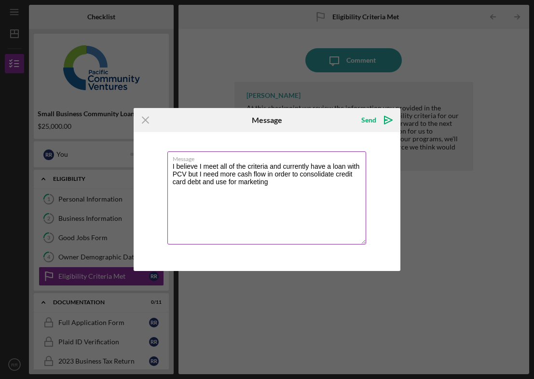
click at [227, 182] on textarea "I believe I meet all of the criteria and currently have a loan with PCV but I n…" at bounding box center [266, 197] width 199 height 93
type textarea "I believe I meet all of the criteria and currently have a loan with PCV but I n…"
click at [374, 121] on div "Send" at bounding box center [368, 119] width 15 height 19
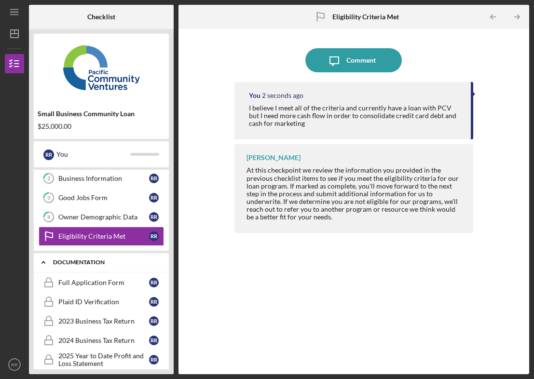
scroll to position [58, 0]
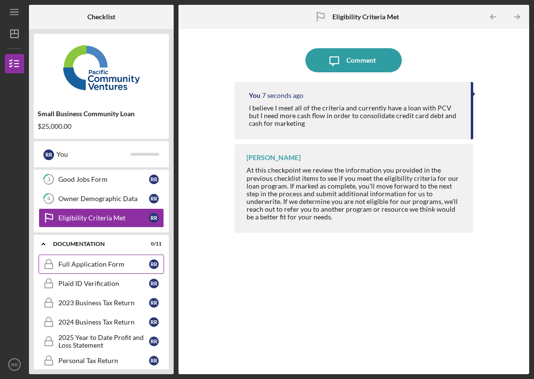
click at [119, 261] on div "Full Application Form" at bounding box center [103, 264] width 91 height 8
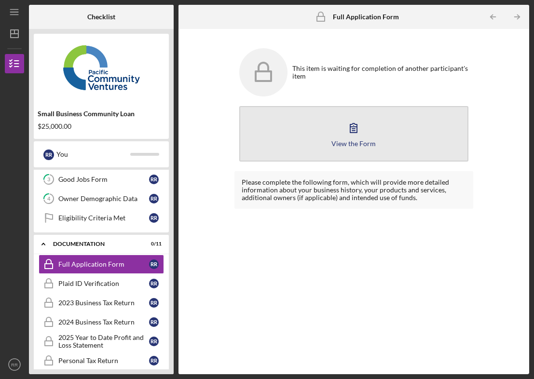
click at [353, 135] on icon "button" at bounding box center [353, 128] width 24 height 24
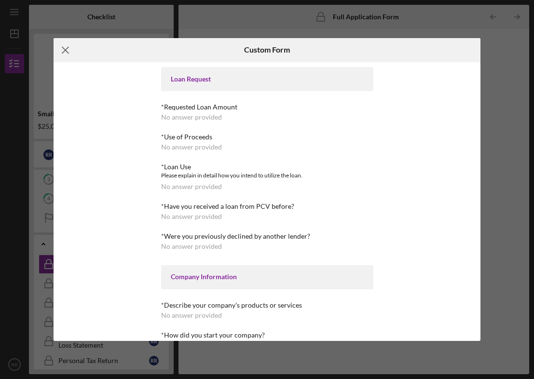
click at [65, 53] on icon "Icon/Menu Close" at bounding box center [66, 50] width 24 height 24
